Goal: Task Accomplishment & Management: Use online tool/utility

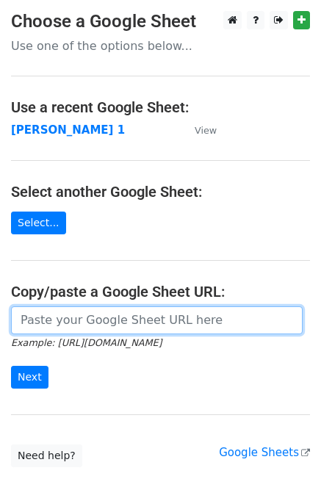
click at [81, 327] on input "url" at bounding box center [157, 320] width 292 height 28
paste input "https://docs.google.com/spreadsheets/d/16OPJ7wuj5LexxCDUj05BXFBcqVHdRQQEpm-dQTi…"
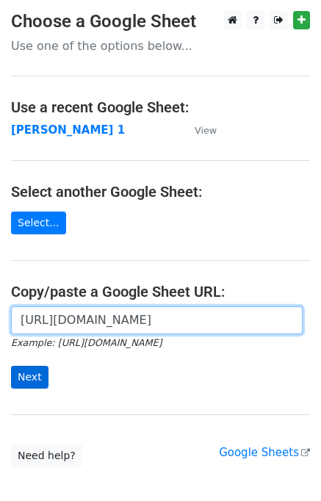
type input "https://docs.google.com/spreadsheets/d/16OPJ7wuj5LexxCDUj05BXFBcqVHdRQQEpm-dQTi…"
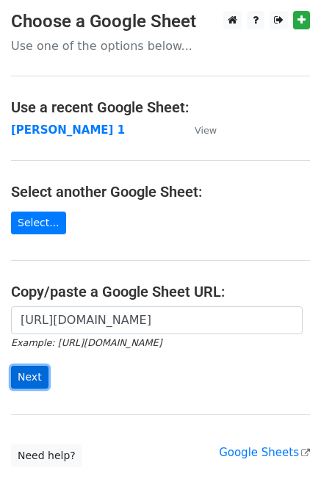
scroll to position [0, 0]
click at [29, 370] on input "Next" at bounding box center [29, 377] width 37 height 23
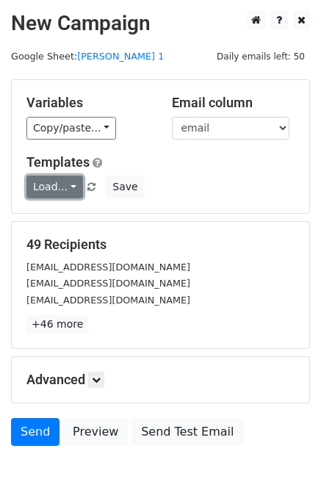
click at [72, 181] on link "Load..." at bounding box center [54, 187] width 57 height 23
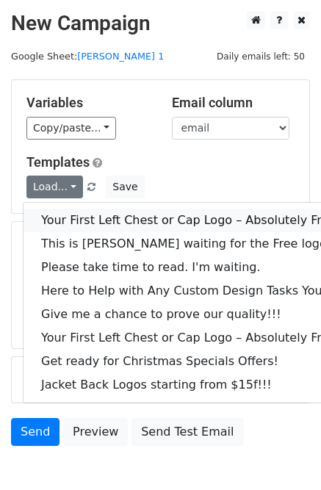
click at [85, 224] on link "Your First Left Chest or Cap Logo – Absolutely Free" at bounding box center [199, 221] width 350 height 24
